Goal: Navigation & Orientation: Find specific page/section

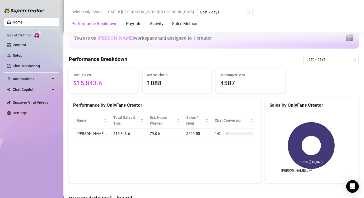
scroll to position [238, 0]
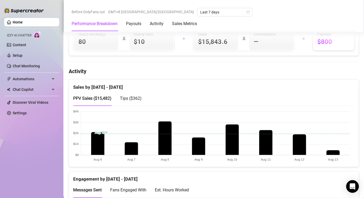
scroll to position [238, 0]
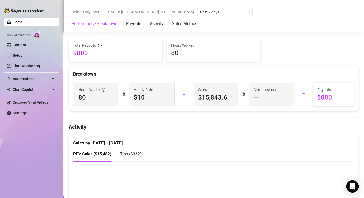
scroll to position [159, 0]
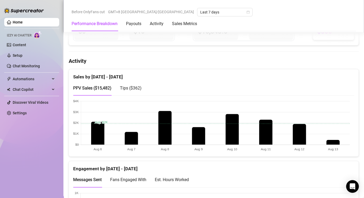
scroll to position [264, 0]
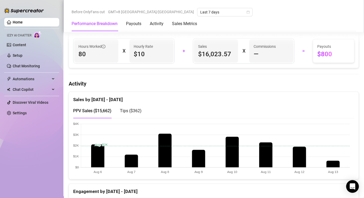
scroll to position [238, 0]
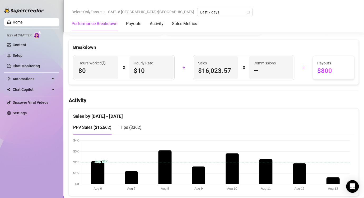
scroll to position [238, 0]
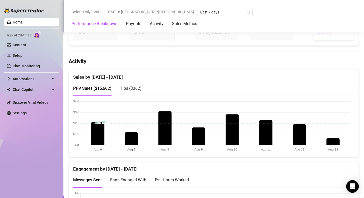
scroll to position [238, 0]
